Goal: Find specific page/section: Find specific page/section

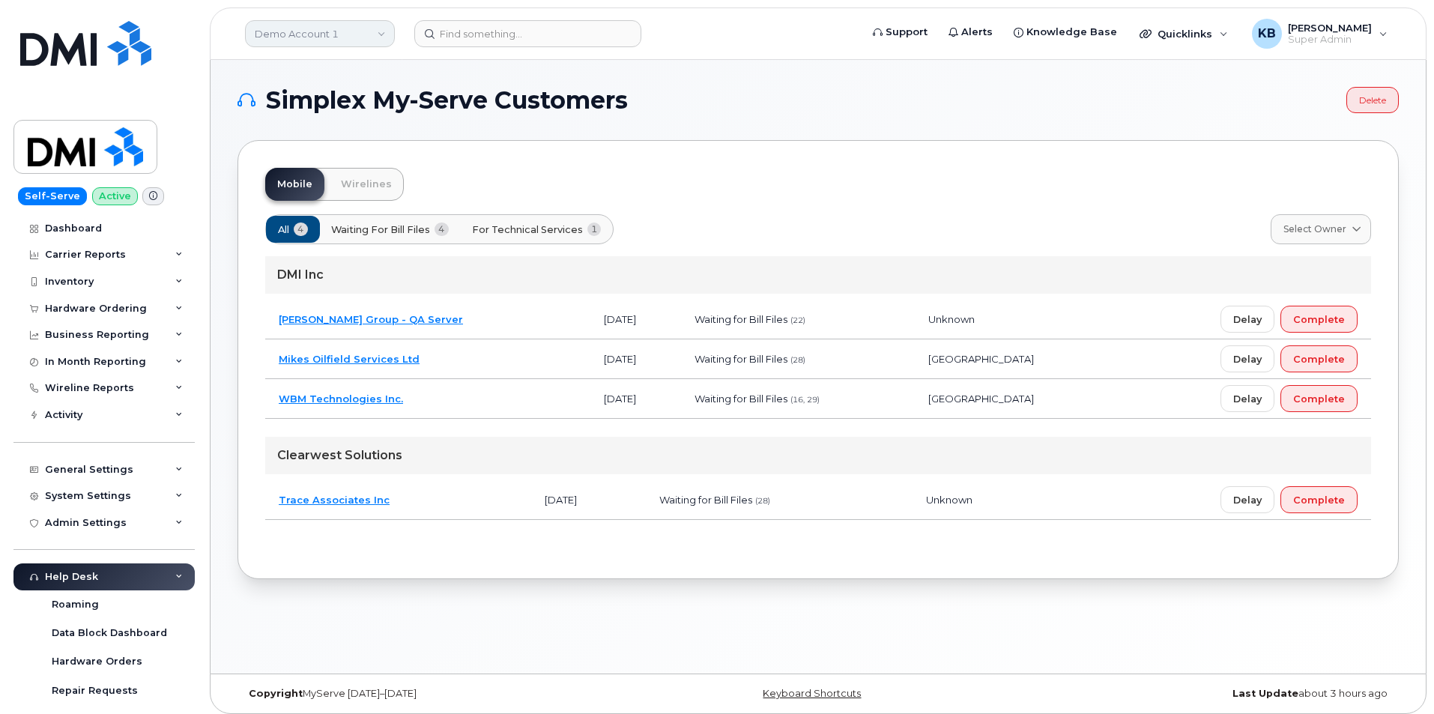
click at [332, 31] on link "Demo Account 1" at bounding box center [320, 33] width 150 height 27
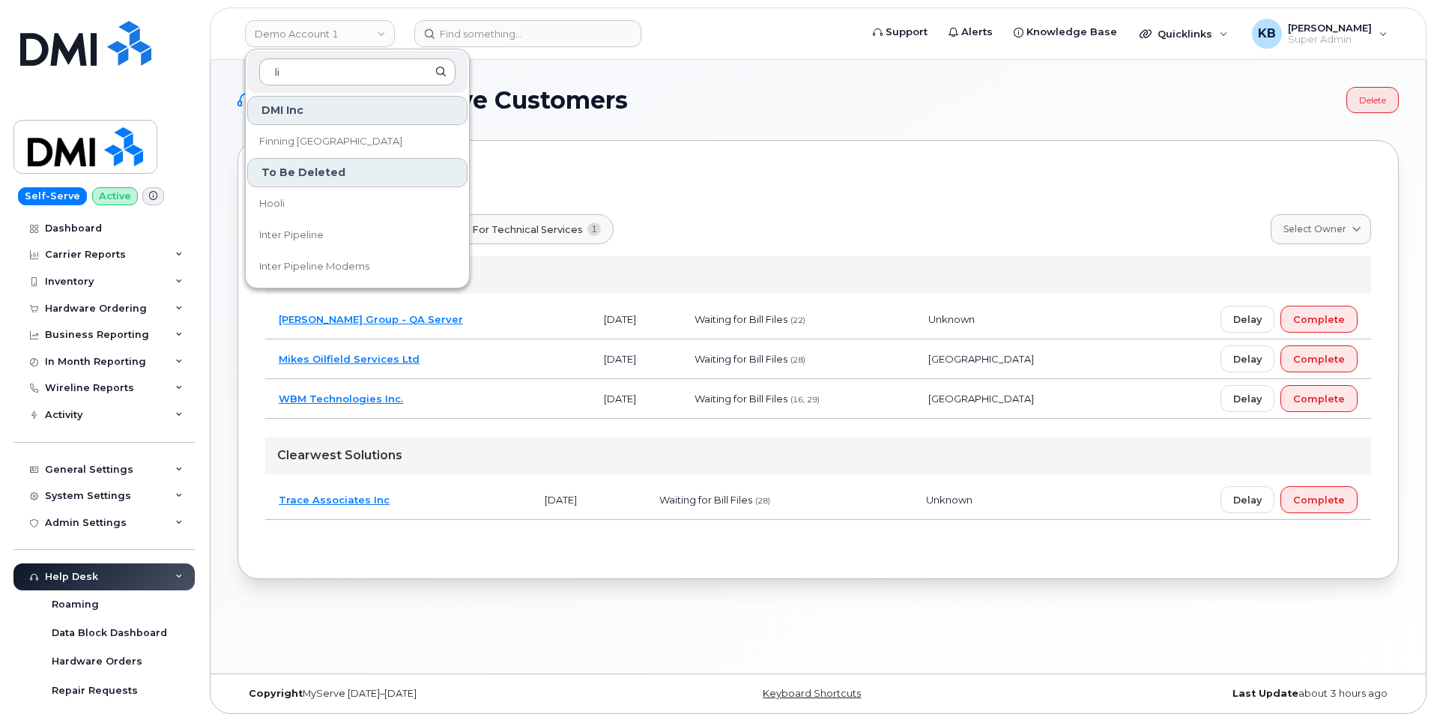
type input "l"
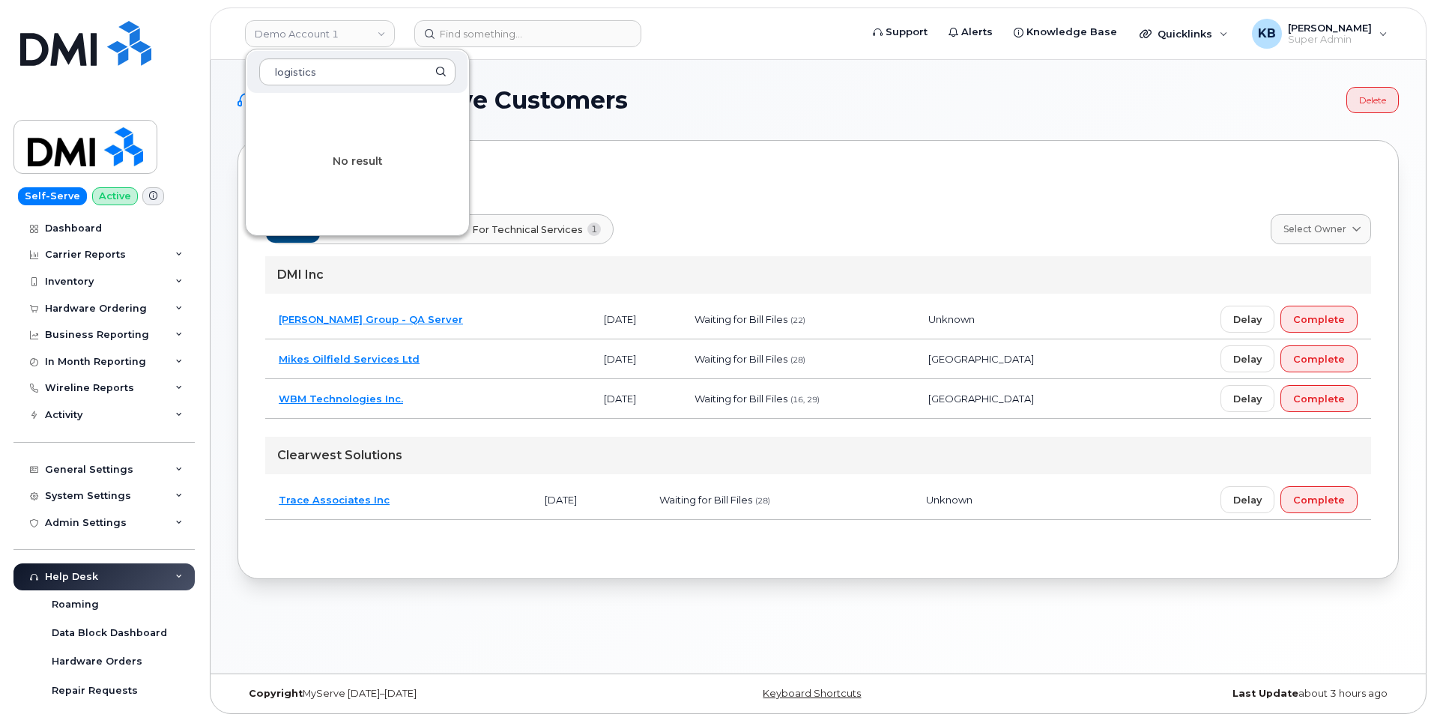
type input "logistics"
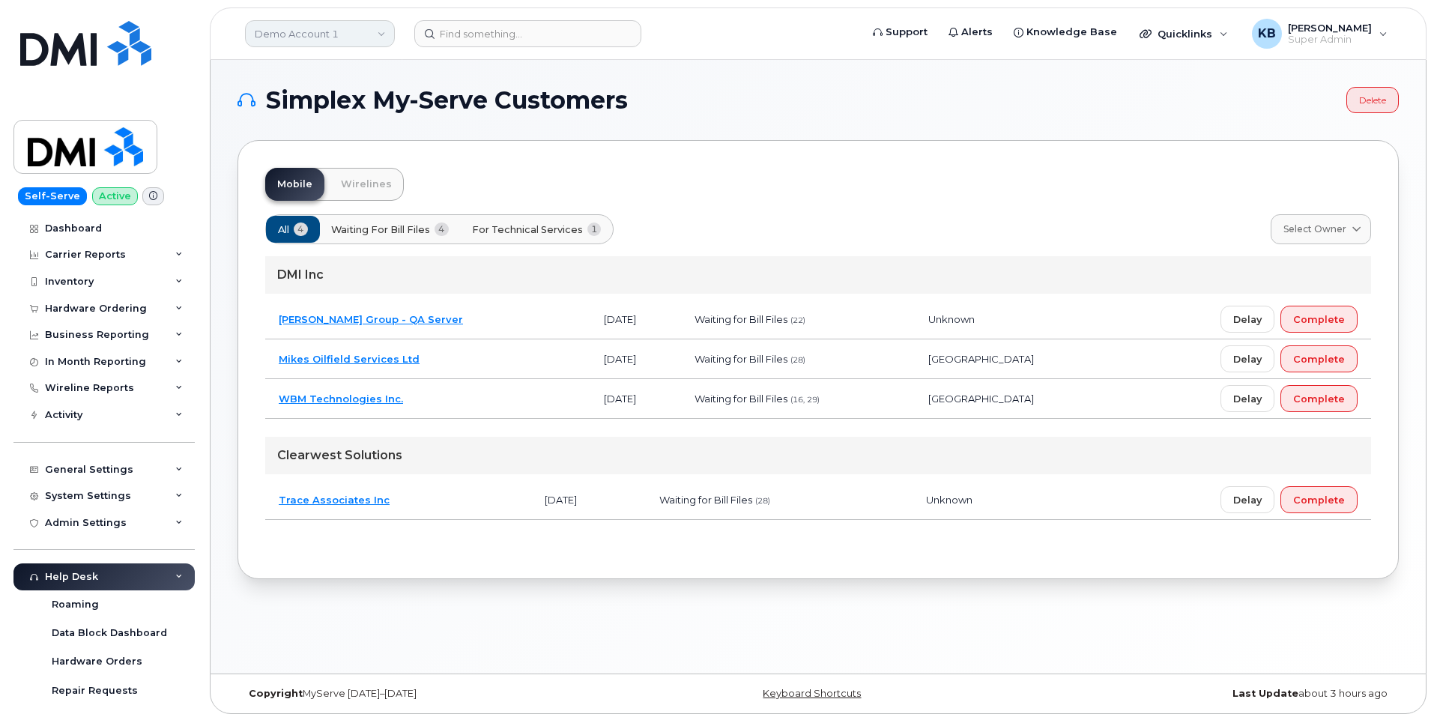
click at [304, 40] on link "Demo Account 1" at bounding box center [320, 33] width 150 height 27
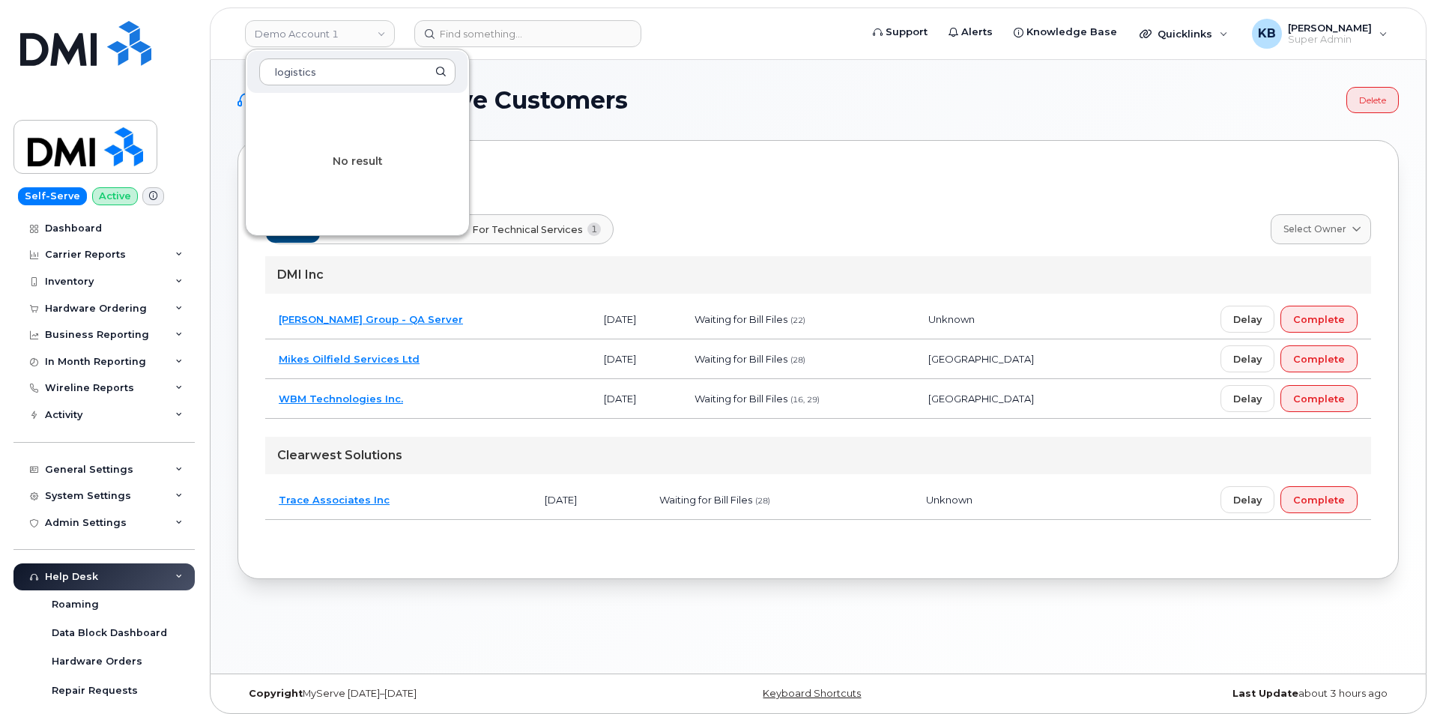
type input "logistics"
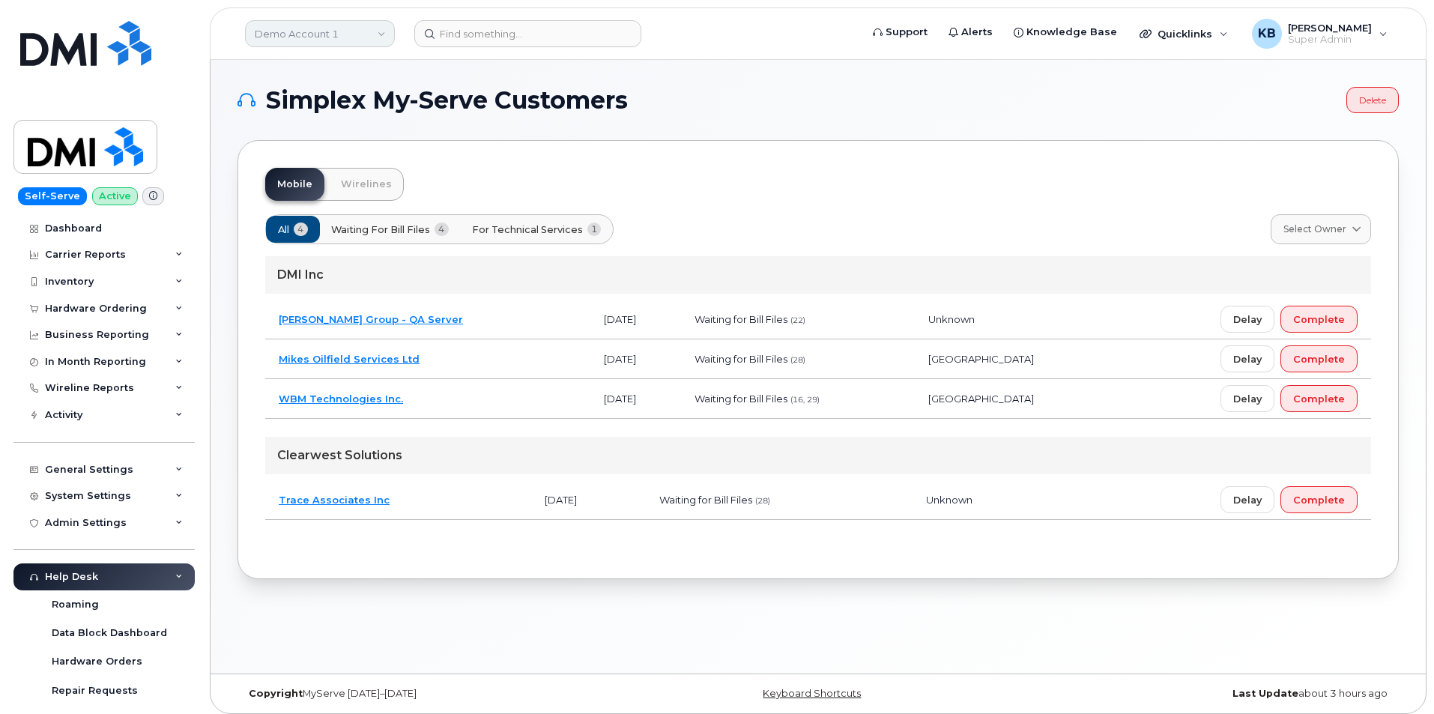
click at [342, 31] on link "Demo Account 1" at bounding box center [320, 33] width 150 height 27
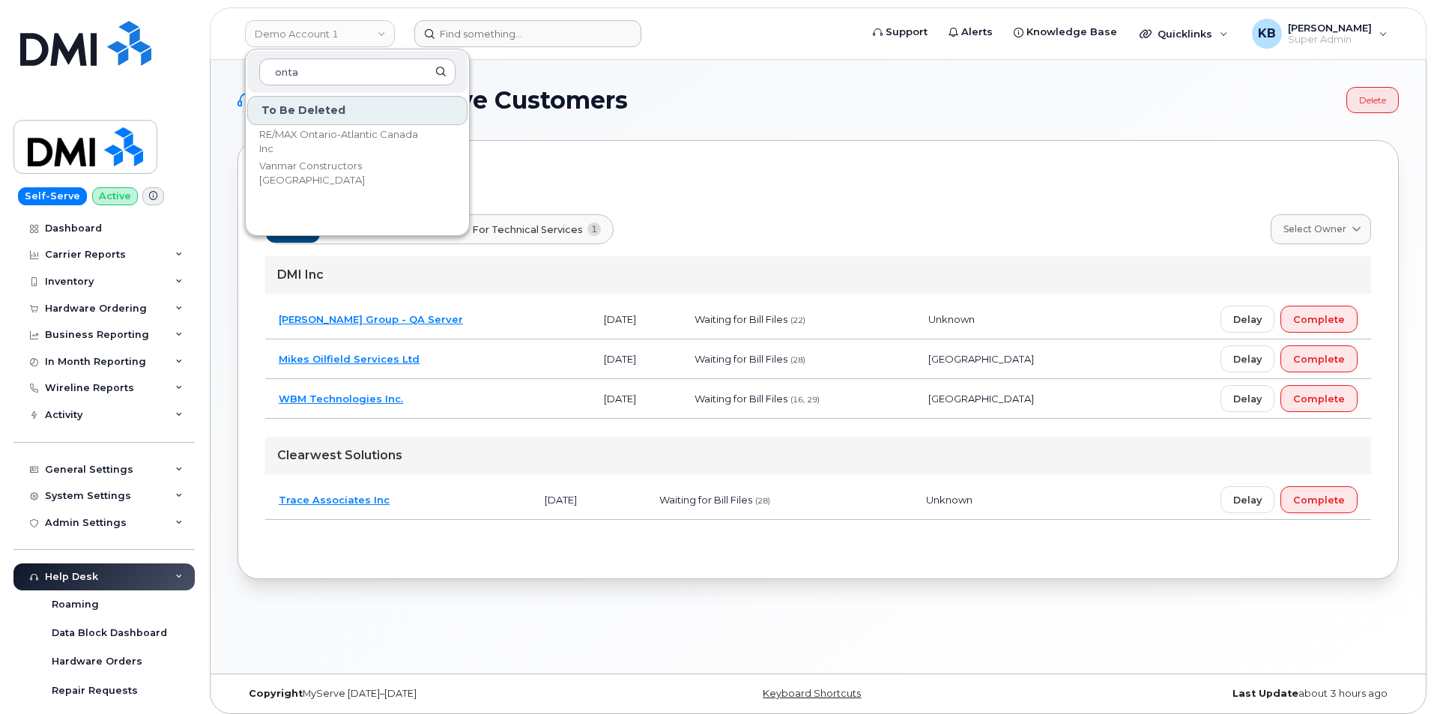
type input "onta"
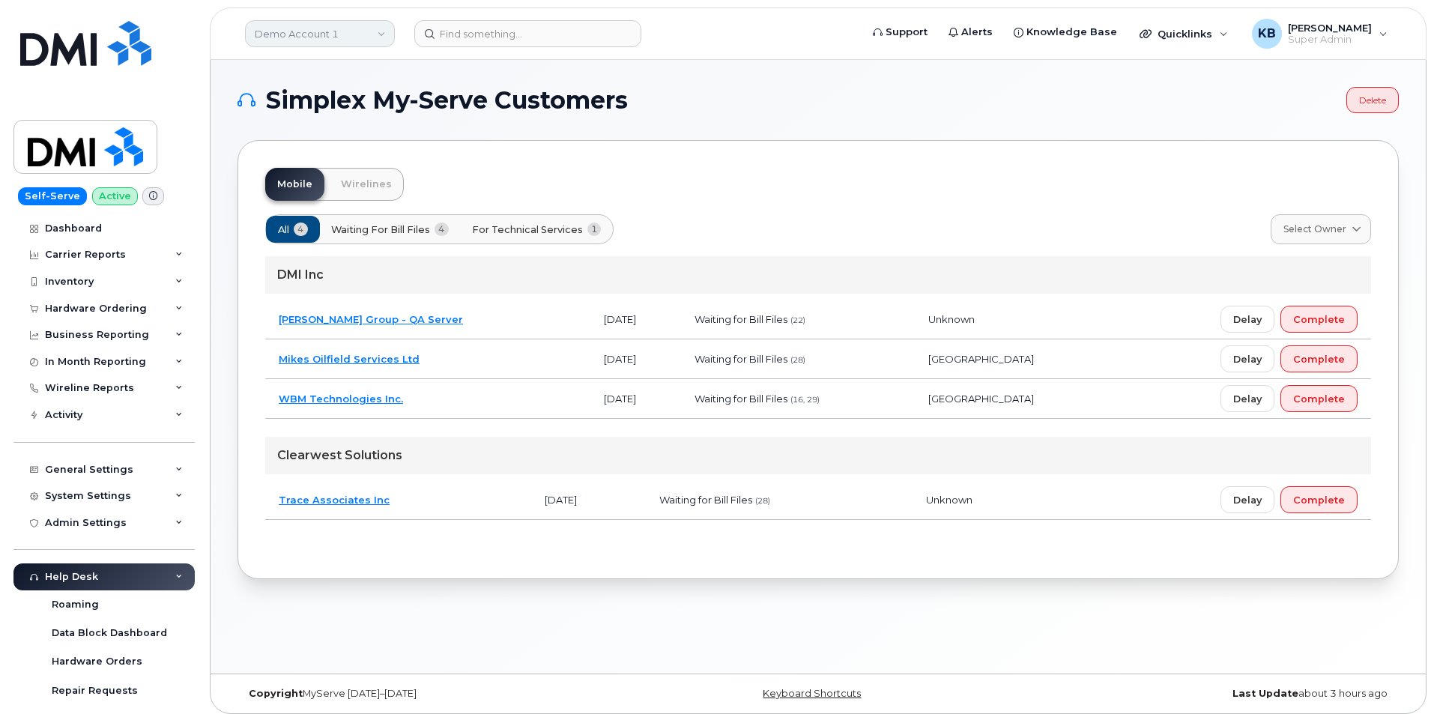
click at [305, 34] on link "Demo Account 1" at bounding box center [320, 33] width 150 height 27
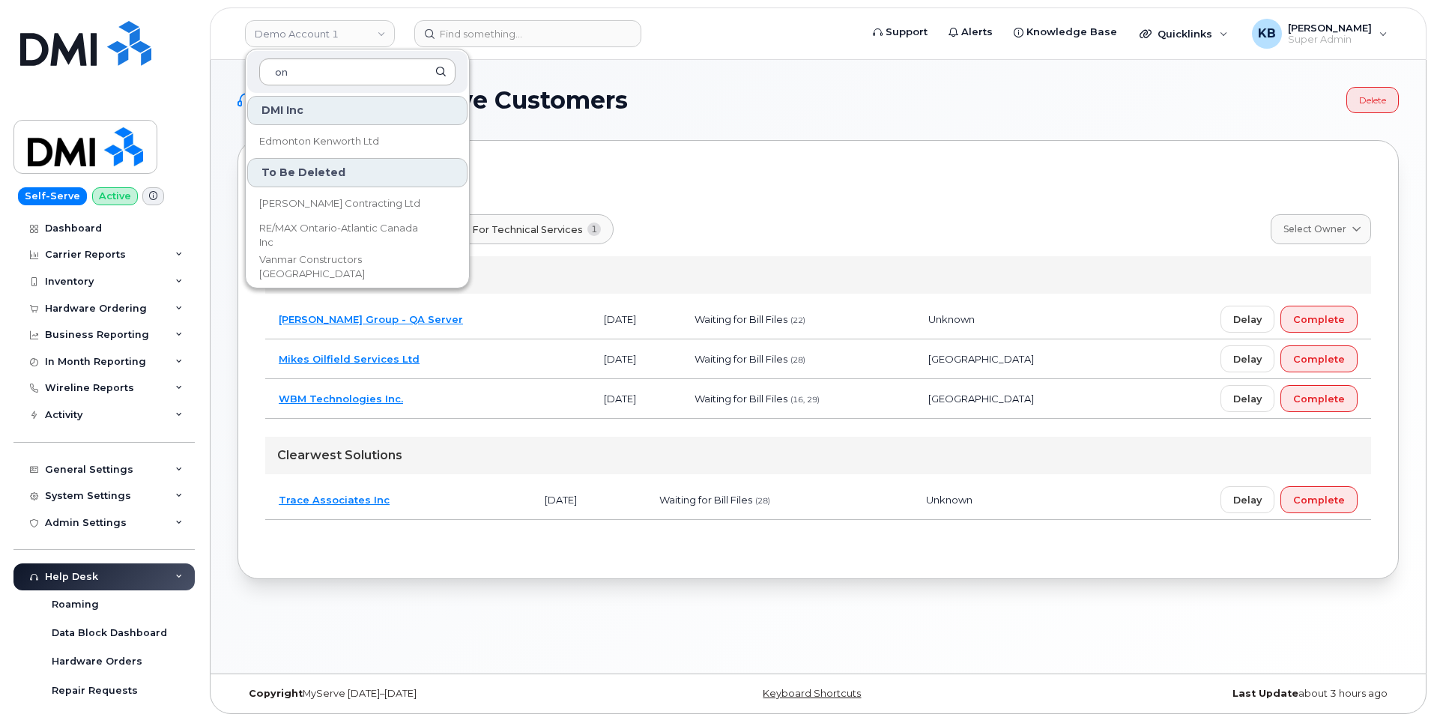
type input "o"
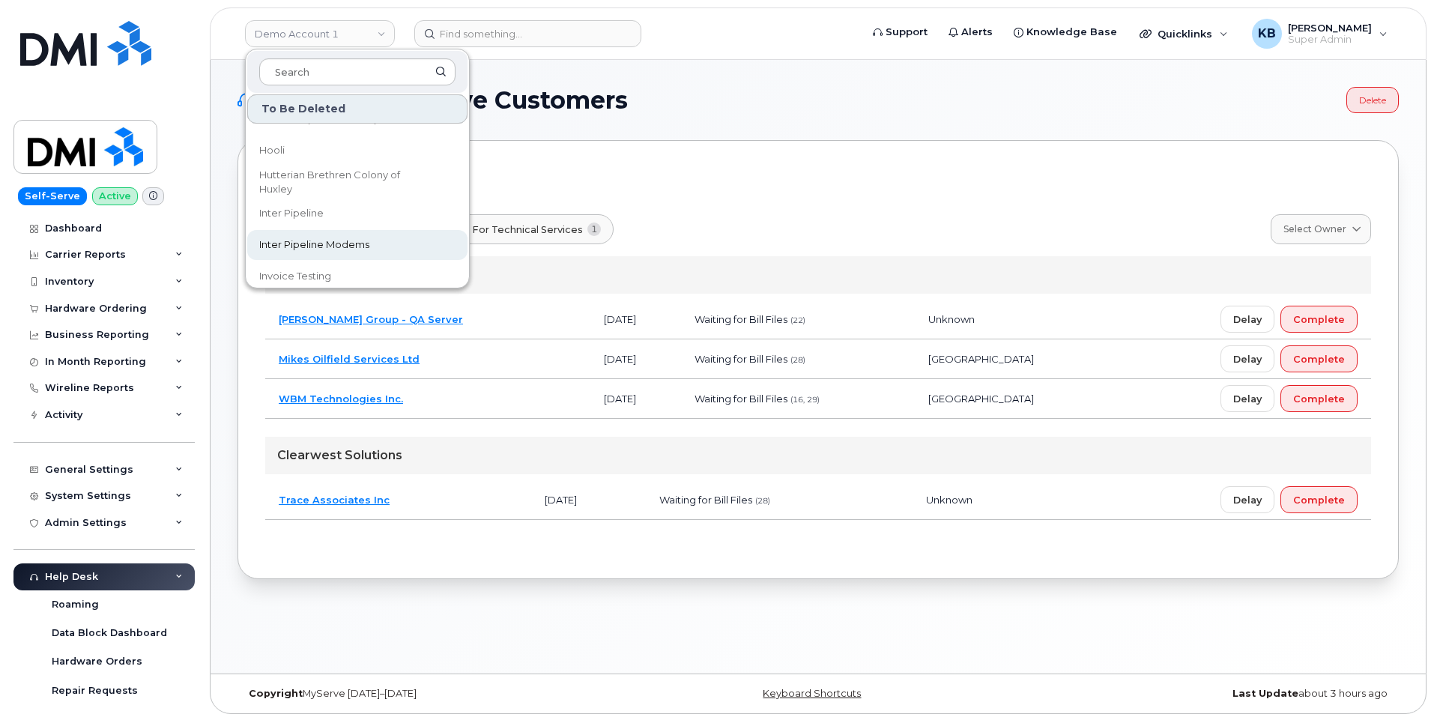
scroll to position [1348, 0]
click at [717, 178] on div "Mobile Wirelines" at bounding box center [818, 184] width 1106 height 33
